Goal: Information Seeking & Learning: Learn about a topic

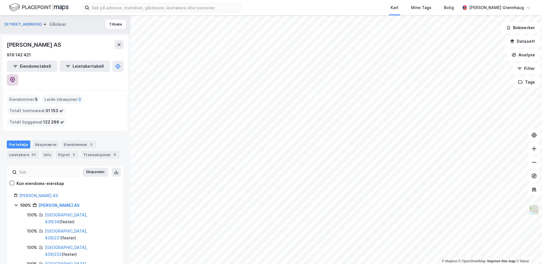
click at [18, 74] on button at bounding box center [12, 79] width 11 height 11
